Goal: Task Accomplishment & Management: Use online tool/utility

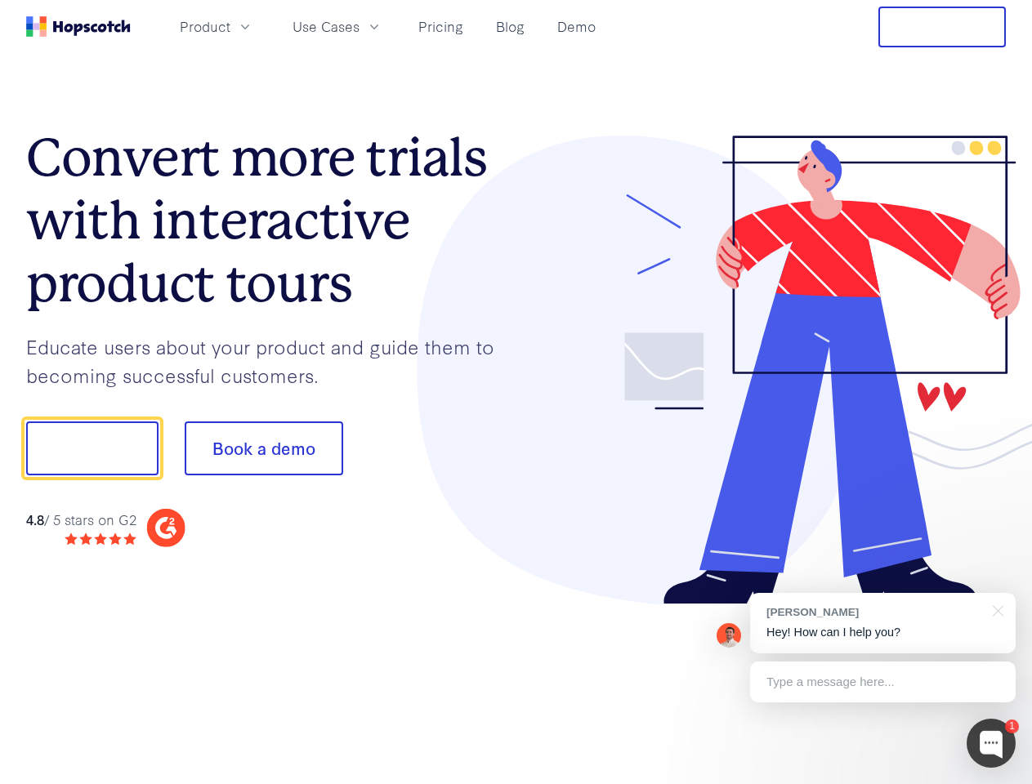
click at [516, 392] on div at bounding box center [761, 371] width 490 height 470
click at [230, 26] on span "Product" at bounding box center [205, 26] width 51 height 20
click at [359, 26] on span "Use Cases" at bounding box center [325, 26] width 67 height 20
click at [942, 27] on button "Free Trial" at bounding box center [941, 27] width 127 height 41
click at [91, 448] on button "Show me!" at bounding box center [92, 448] width 132 height 54
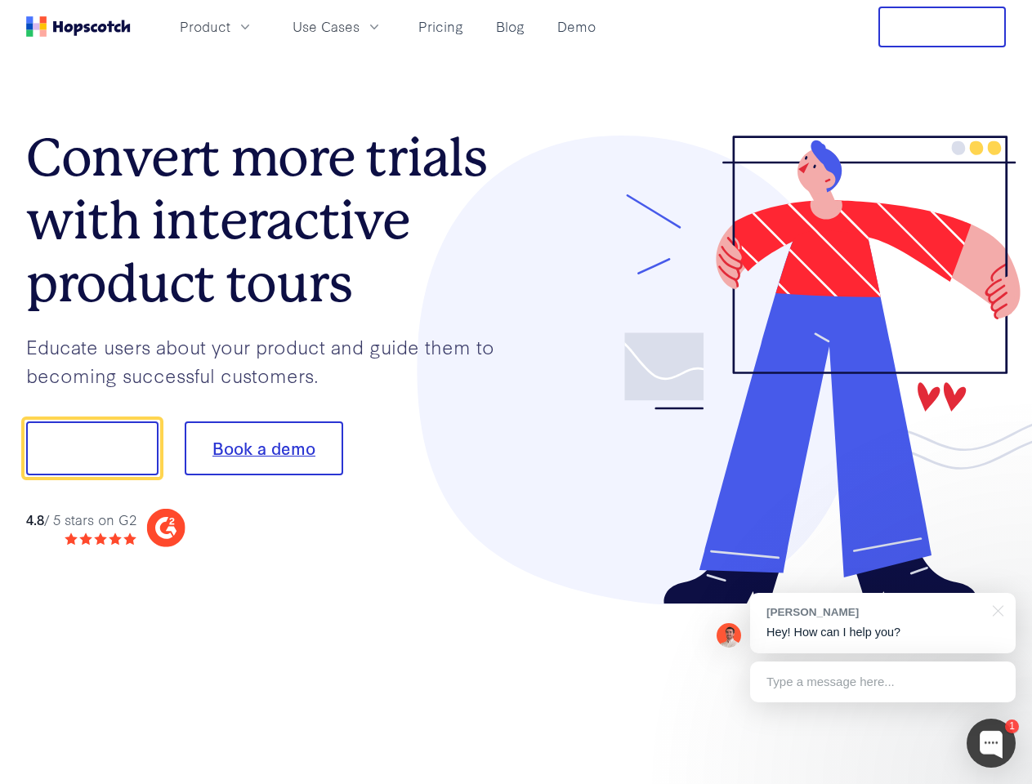
click at [263, 448] on button "Book a demo" at bounding box center [264, 448] width 158 height 54
click at [991, 743] on div at bounding box center [990, 743] width 49 height 49
click at [882, 623] on div "[PERSON_NAME] Hey! How can I help you?" at bounding box center [882, 623] width 265 height 60
click at [995, 609] on div at bounding box center [862, 446] width 306 height 545
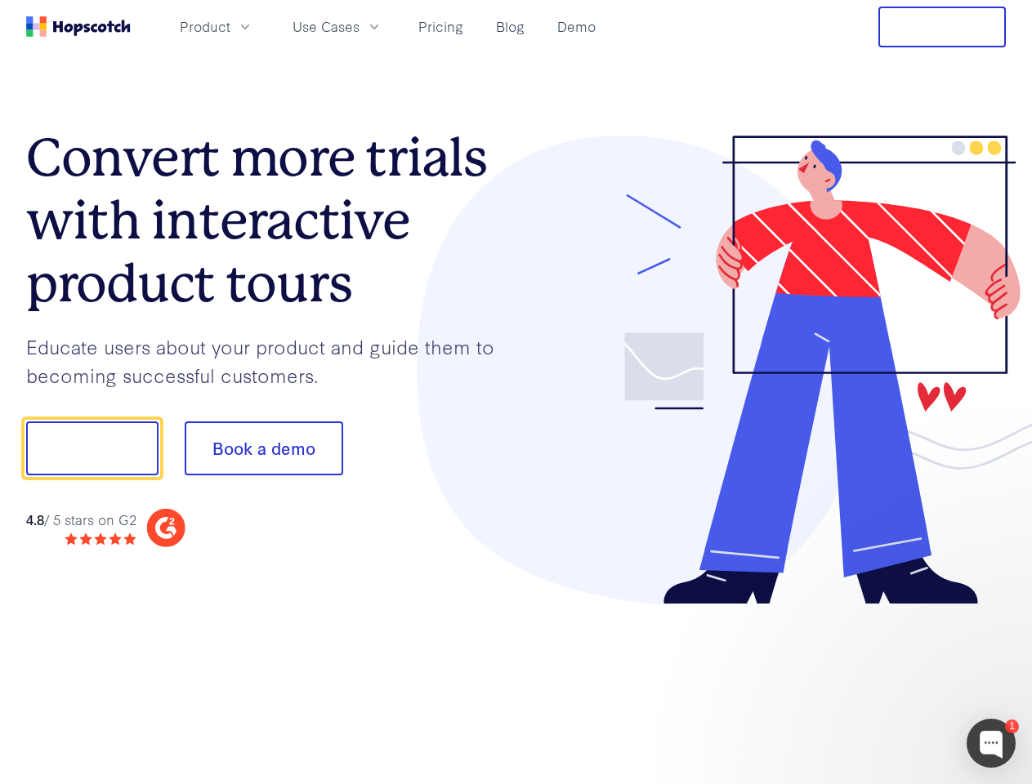
click at [882, 682] on div at bounding box center [862, 556] width 306 height 326
